Goal: Information Seeking & Learning: Learn about a topic

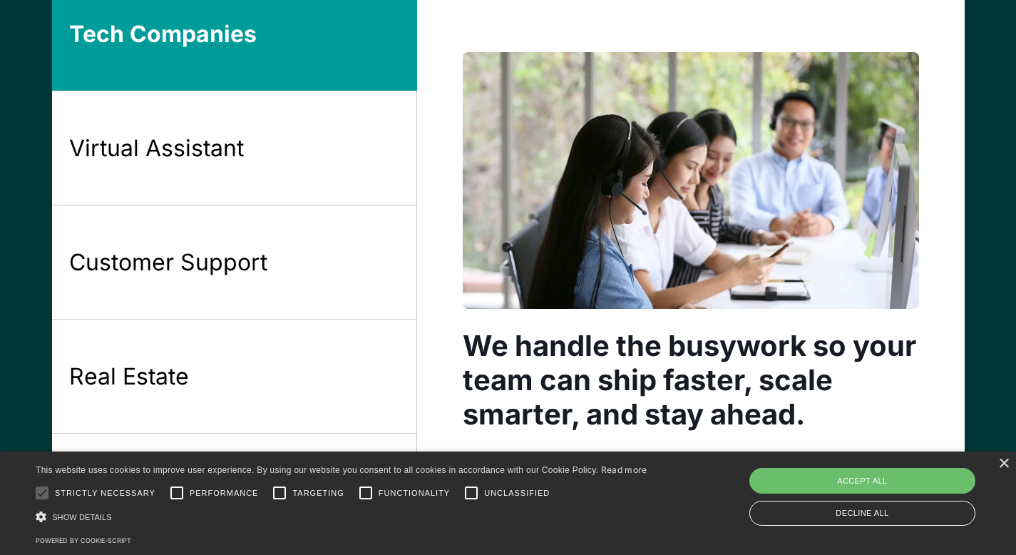
scroll to position [1245, 0]
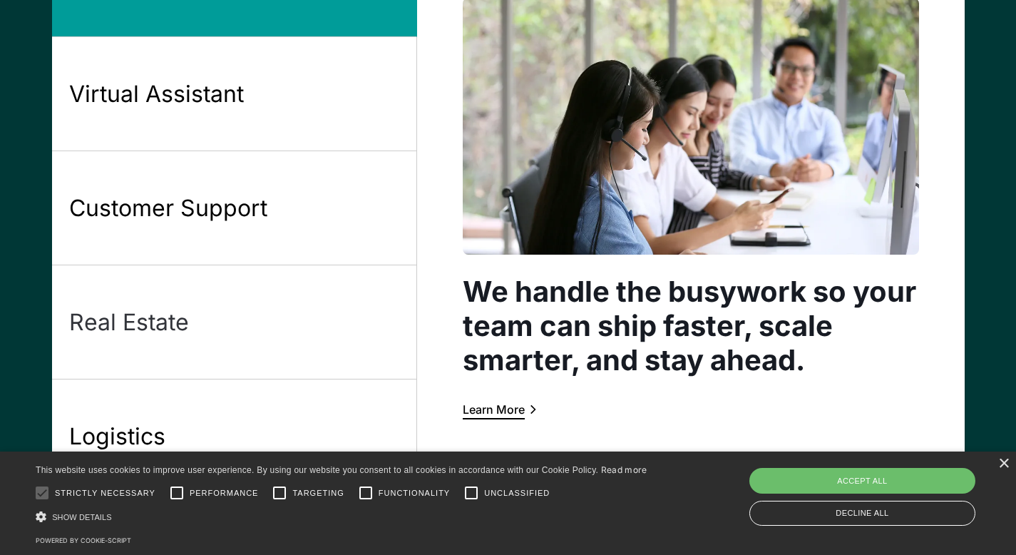
click at [287, 335] on link "Real Estate" at bounding box center [234, 322] width 365 height 114
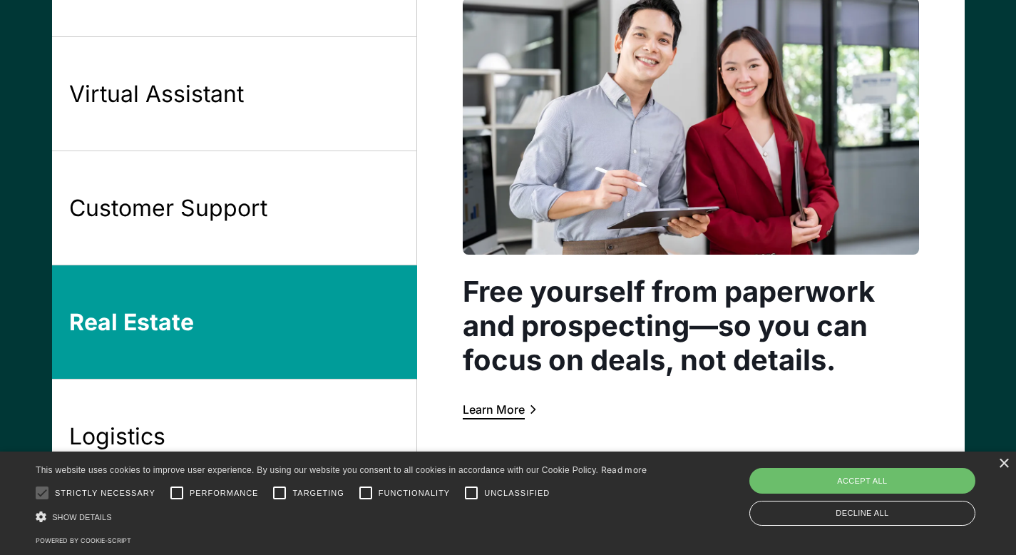
click at [524, 407] on div "Learn More" at bounding box center [494, 409] width 62 height 11
